Goal: Use online tool/utility

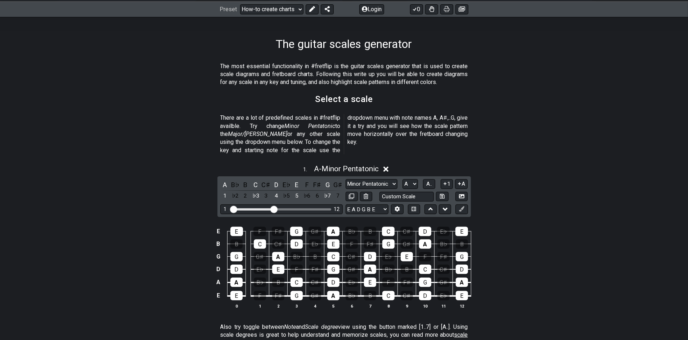
scroll to position [119, 0]
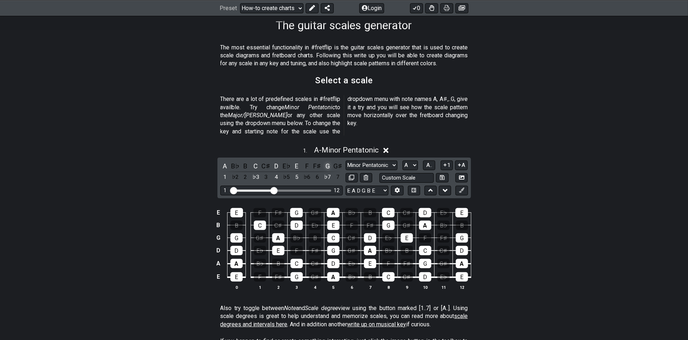
click at [328, 161] on div "G" at bounding box center [327, 166] width 9 height 10
click at [382, 148] on icon at bounding box center [381, 150] width 5 height 5
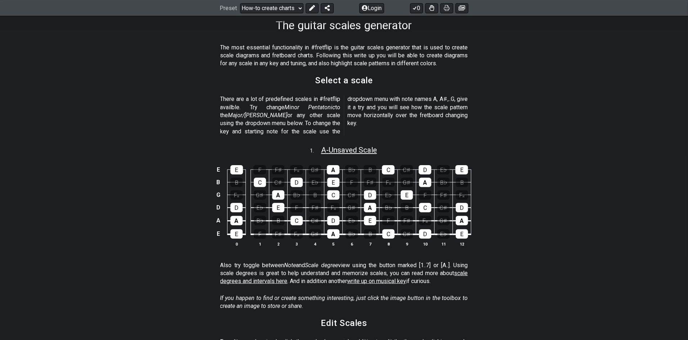
click at [340, 145] on span "A - Unsaved Scale" at bounding box center [349, 149] width 56 height 9
select select "A"
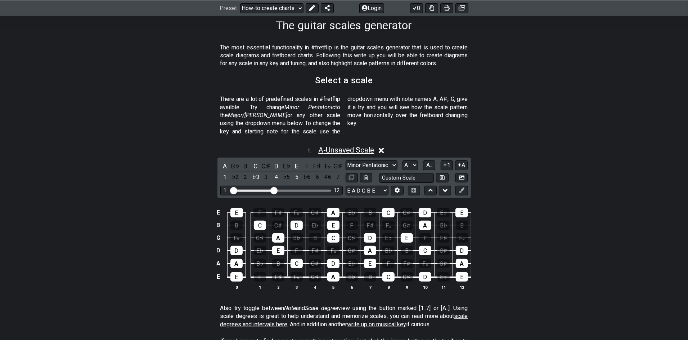
click at [340, 145] on span "A - Unsaved Scale" at bounding box center [346, 149] width 56 height 9
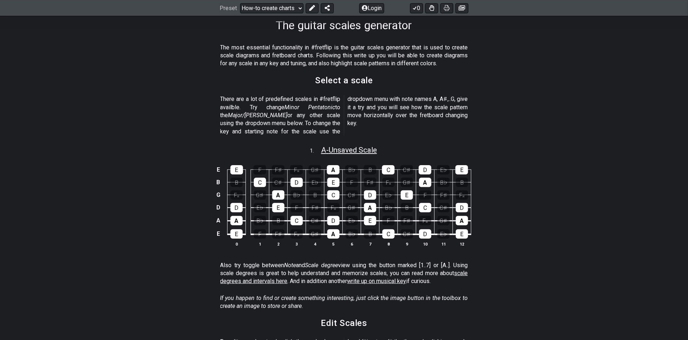
click at [340, 145] on span "A - Unsaved Scale" at bounding box center [349, 149] width 56 height 9
select select "A"
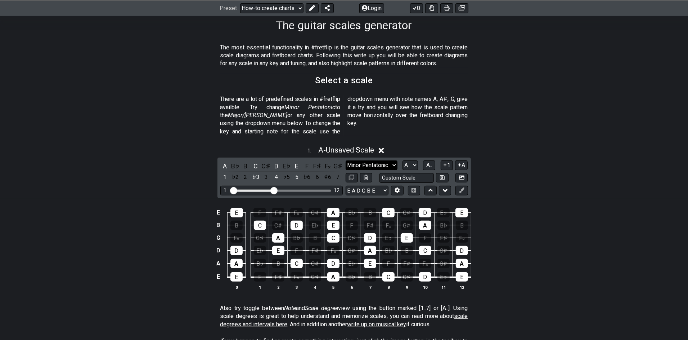
select select "Major Pentatonic"
click option "Major Pentatonic" at bounding box center [0, 0] width 0 height 0
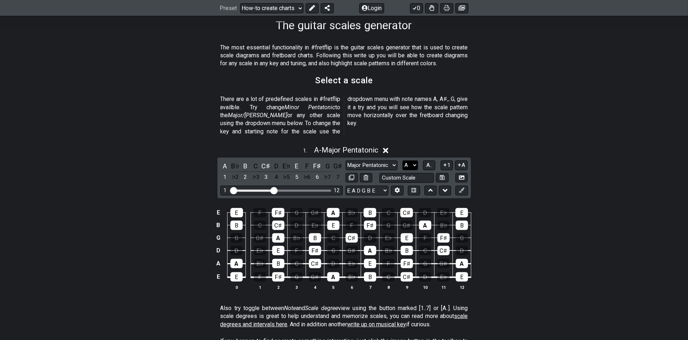
click at [403, 160] on select "A♭ A A♯ B♭ B C C♯ D♭ D D♯ E♭ E F F♯ G♭ G G♯" at bounding box center [410, 165] width 15 height 10
select select "G"
click option "G" at bounding box center [0, 0] width 0 height 0
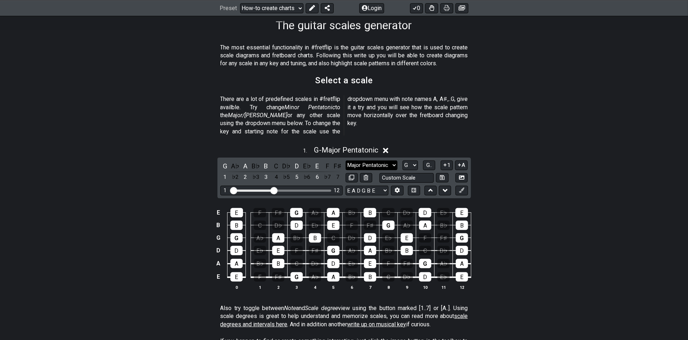
click at [346, 160] on select "Minor Pentatonic New Scale Minor Pentatonic Major Pentatonic Minor Blues Major …" at bounding box center [372, 165] width 52 height 10
click option "Major Blues" at bounding box center [0, 0] width 0 height 0
click at [346, 160] on select "Minor Pentatonic New Scale Minor Pentatonic Major Pentatonic Minor Blues Major …" at bounding box center [372, 165] width 52 height 10
click option "Dorian" at bounding box center [0, 0] width 0 height 0
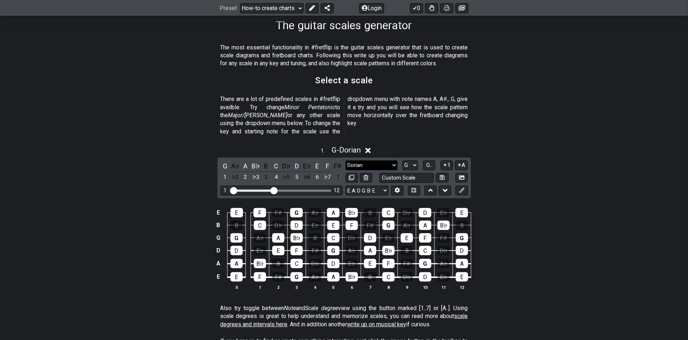
click at [346, 160] on select "Minor Pentatonic New Scale Minor Pentatonic Major Pentatonic Minor Blues Major …" at bounding box center [372, 165] width 52 height 10
click option "Phrygian" at bounding box center [0, 0] width 0 height 0
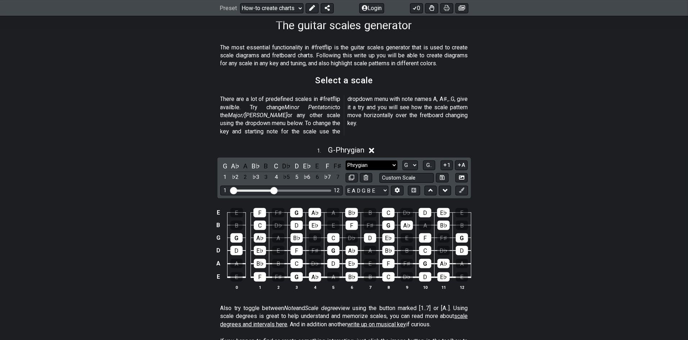
click at [346, 160] on select "Minor Pentatonic New Scale Minor Pentatonic Major Pentatonic Minor Blues Major …" at bounding box center [372, 165] width 52 height 10
click option "Lydian" at bounding box center [0, 0] width 0 height 0
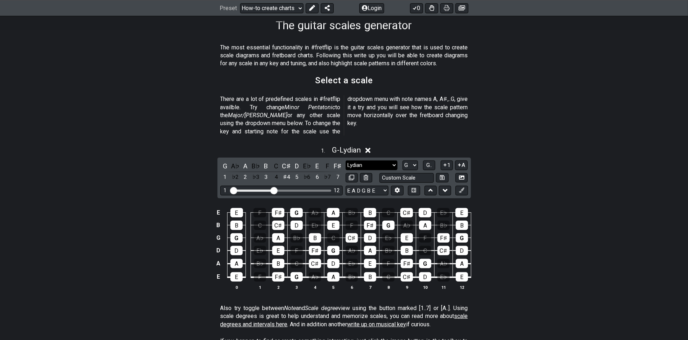
click at [346, 160] on select "Minor Pentatonic New Scale Minor Pentatonic Major Pentatonic Minor Blues Major …" at bounding box center [372, 165] width 52 height 10
click option "Major" at bounding box center [0, 0] width 0 height 0
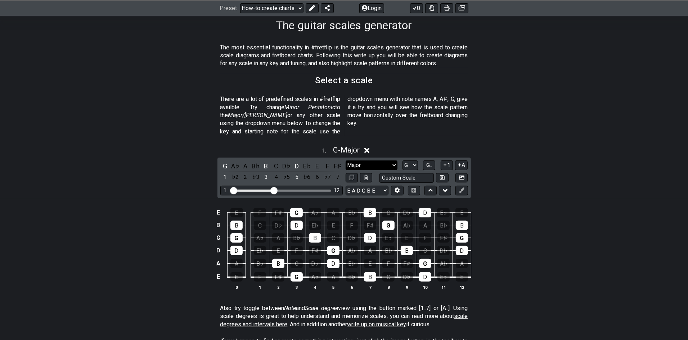
click at [346, 160] on select "Minor Pentatonic New Scale Minor Pentatonic Major Pentatonic Minor Blues Major …" at bounding box center [372, 165] width 52 height 10
click option "Whole-Tone" at bounding box center [0, 0] width 0 height 0
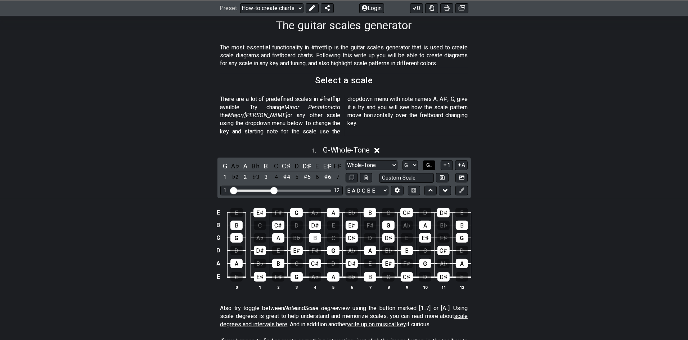
click at [435, 160] on button "G.." at bounding box center [429, 165] width 12 height 10
click at [346, 160] on select "Minor Pentatonic New Scale Minor Pentatonic Major Pentatonic Minor Blues Major …" at bounding box center [372, 165] width 52 height 10
click option "Minor Pentatonic" at bounding box center [0, 0] width 0 height 0
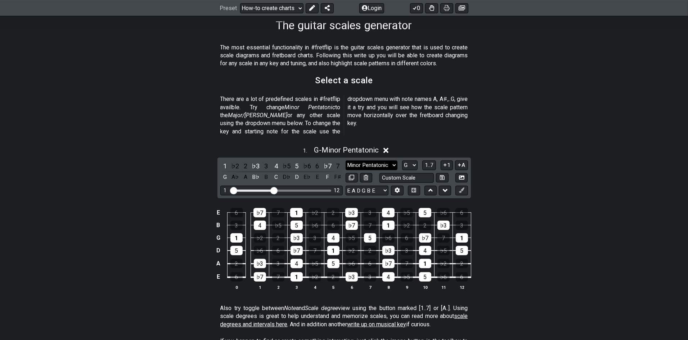
click at [346, 160] on select "Minor Pentatonic New Scale Minor Pentatonic Major Pentatonic Minor Blues Major …" at bounding box center [372, 165] width 52 height 10
click option "Major Pentatonic" at bounding box center [0, 0] width 0 height 0
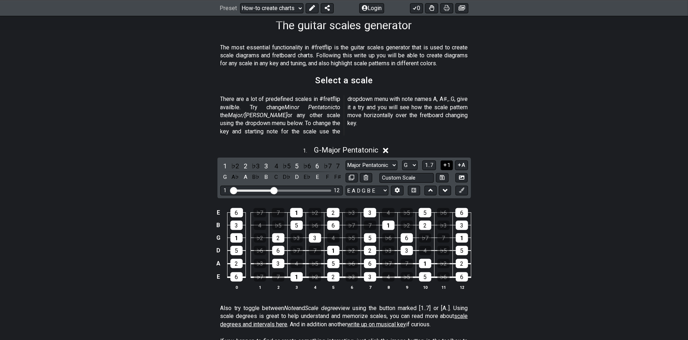
click at [445, 163] on icon at bounding box center [445, 164] width 3 height 3
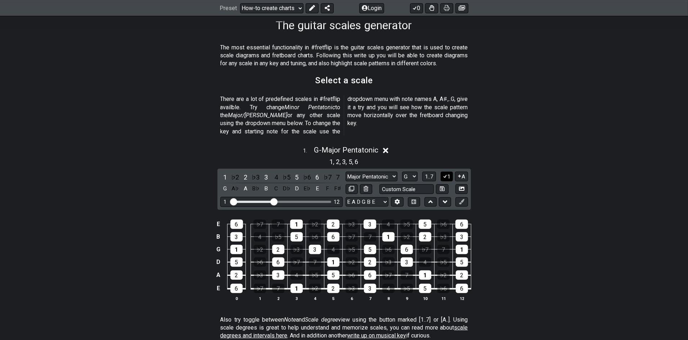
click at [447, 173] on icon at bounding box center [445, 175] width 7 height 5
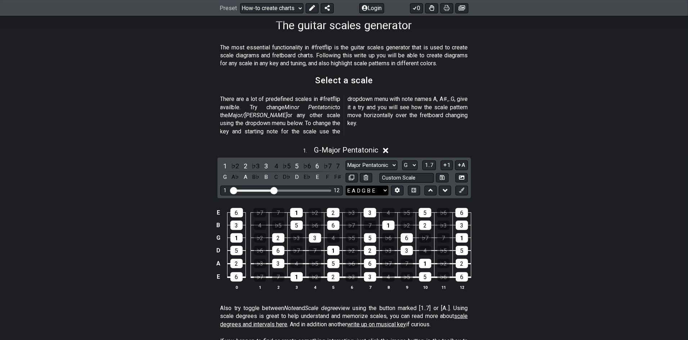
click at [346, 185] on select "E A D G B E E A D G B E E A D G B E B E A D F♯ B A D G C E A D A D G B E E♭ A♭ …" at bounding box center [367, 190] width 43 height 10
click at [384, 185] on select "E A D G B E E A D G B E E A D G B E B E A D F♯ B A D G C E A D A D G B E E♭ A♭ …" at bounding box center [367, 190] width 43 height 10
click at [346, 160] on select "Minor Pentatonic New Scale Minor Pentatonic Major Pentatonic Minor Blues Major …" at bounding box center [372, 165] width 52 height 10
select select "Major / [PERSON_NAME]"
click option "Major / [PERSON_NAME]" at bounding box center [0, 0] width 0 height 0
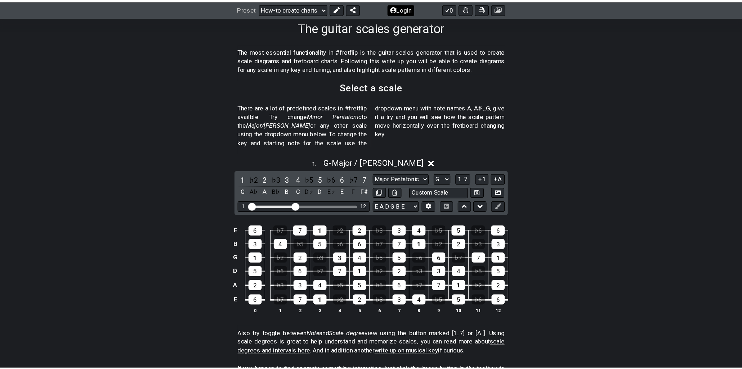
scroll to position [119, 0]
